Goal: Task Accomplishment & Management: Manage account settings

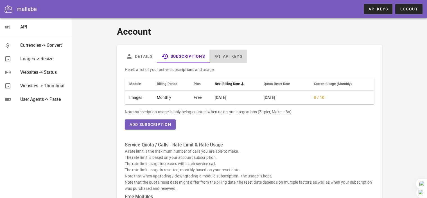
click at [216, 53] on icon at bounding box center [217, 56] width 7 height 7
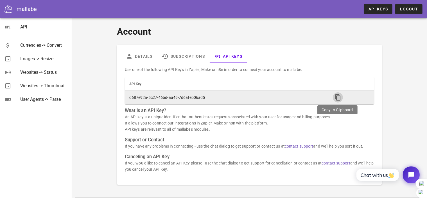
click at [334, 99] on span "button" at bounding box center [338, 97] width 10 height 7
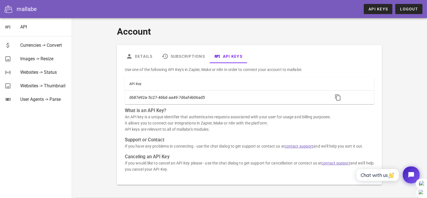
click at [14, 9] on div at bounding box center [11, 9] width 12 height 8
click at [22, 8] on div "mallabe" at bounding box center [27, 9] width 20 height 8
click at [0, 14] on div "mallabe API Keys Logout" at bounding box center [213, 9] width 427 height 18
click at [6, 8] on icon at bounding box center [9, 9] width 8 height 8
